Goal: Navigation & Orientation: Find specific page/section

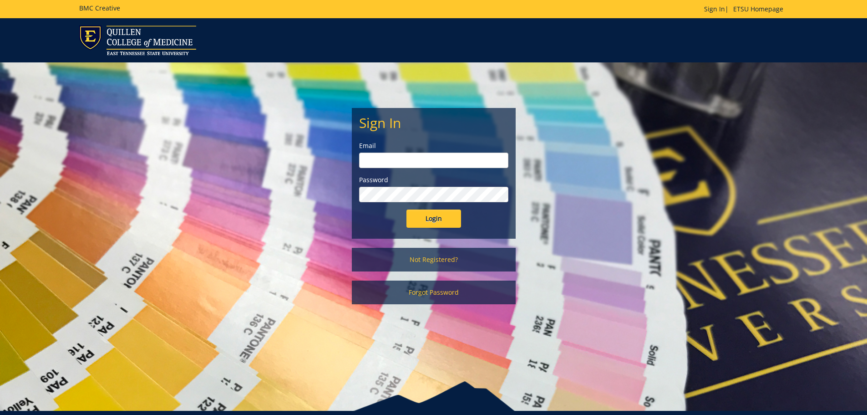
type input "[EMAIL_ADDRESS][DOMAIN_NAME]"
click at [426, 214] on input "Login" at bounding box center [434, 218] width 55 height 18
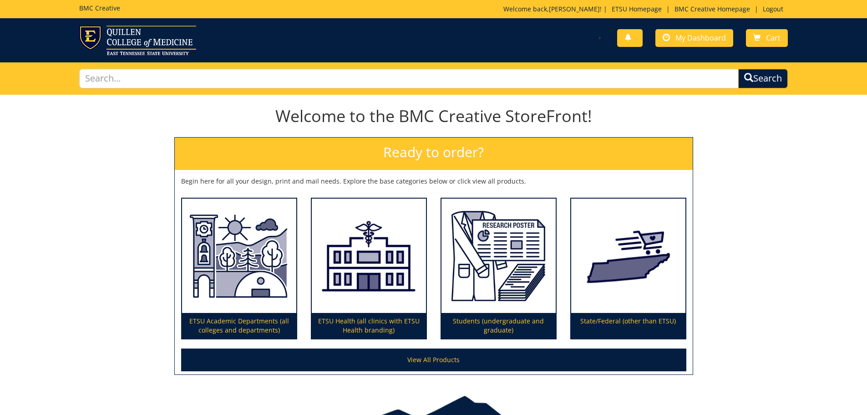
click at [686, 48] on div "You have no new notifications My Dashboard Cart" at bounding box center [613, 38] width 361 height 26
click at [689, 47] on div "You have no new notifications My Dashboard Cart" at bounding box center [613, 38] width 361 height 26
click at [692, 44] on link "My Dashboard" at bounding box center [695, 38] width 78 height 18
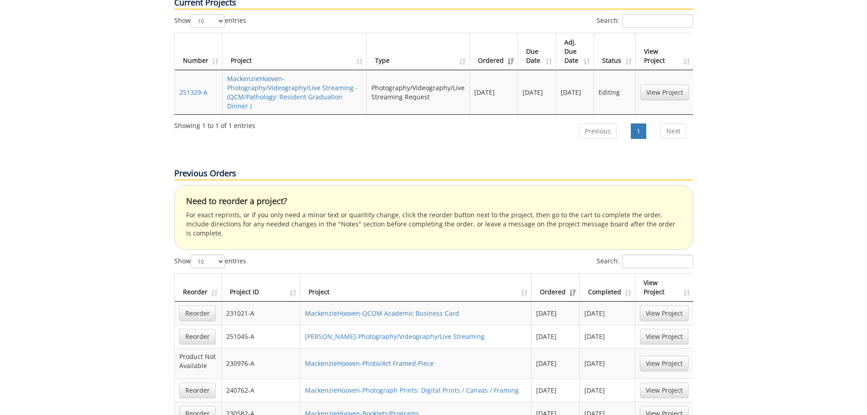
scroll to position [273, 0]
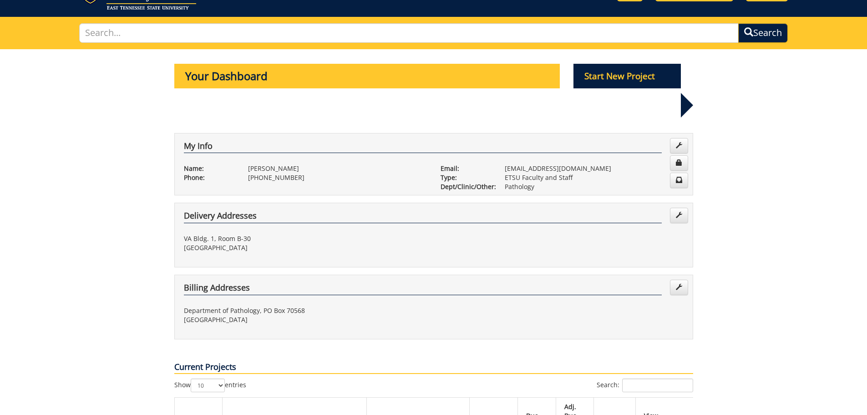
scroll to position [0, 0]
